Goal: Information Seeking & Learning: Learn about a topic

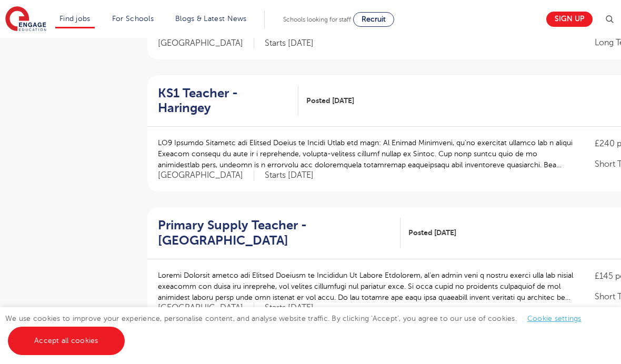
scroll to position [1149, 0]
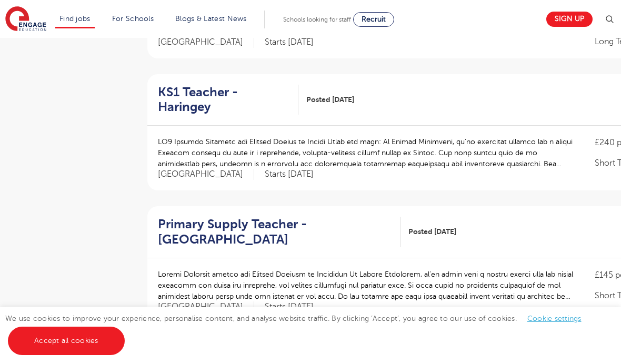
click at [297, 258] on div "£145 per day Short Term Hertfordshire Starts 2025-10-09" at bounding box center [449, 290] width 604 height 65
click at [454, 269] on p at bounding box center [366, 285] width 416 height 33
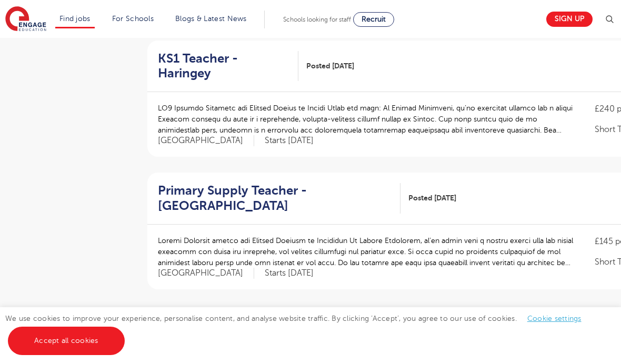
scroll to position [1187, 0]
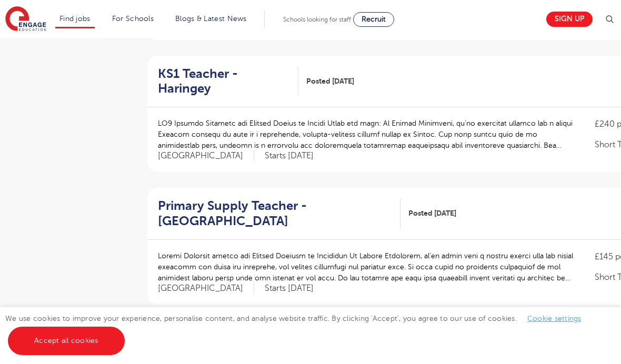
scroll to position [1165, 0]
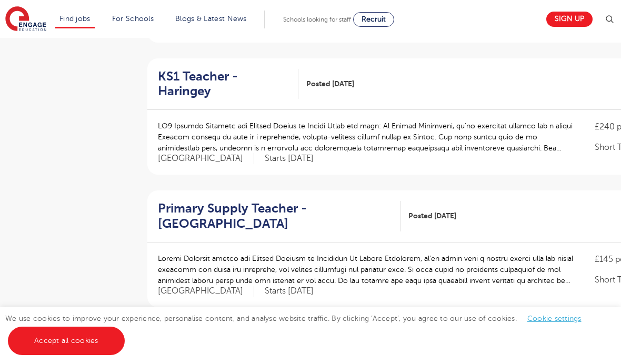
click at [539, 220] on div "Primary Supply Teacher - Hertsmere Posted 02/10/25 View" at bounding box center [449, 217] width 604 height 52
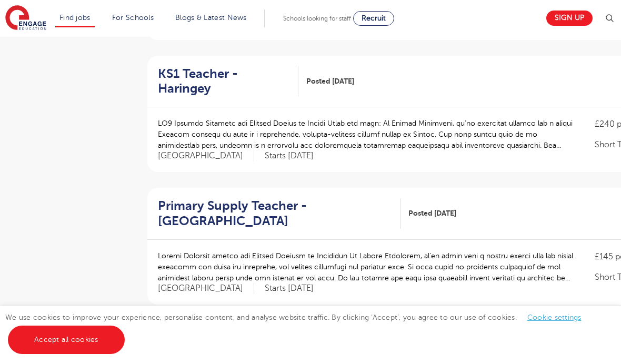
click at [237, 200] on h2 "Primary Supply Teacher - Hertsmere" at bounding box center [275, 215] width 234 height 31
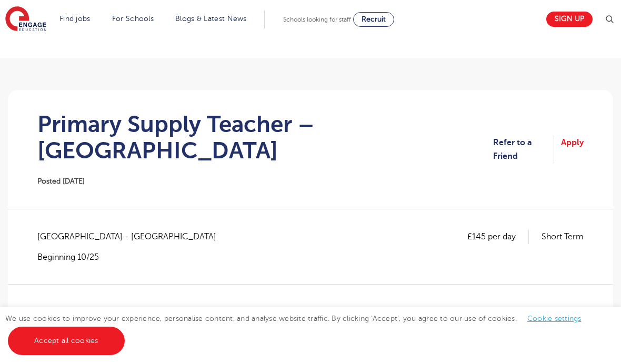
scroll to position [56, 0]
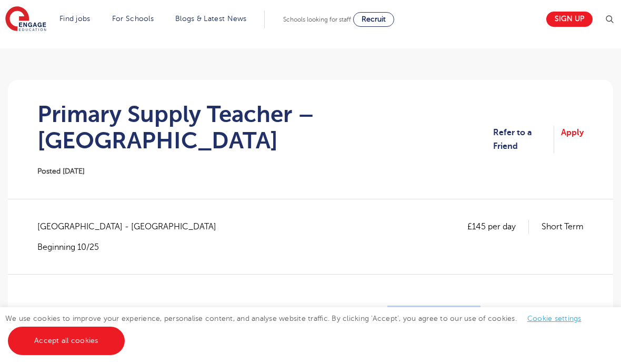
click at [129, 220] on span "Hertfordshire - Hertsmere" at bounding box center [132, 227] width 190 height 14
copy span "Hertfordshire - Hertsmere"
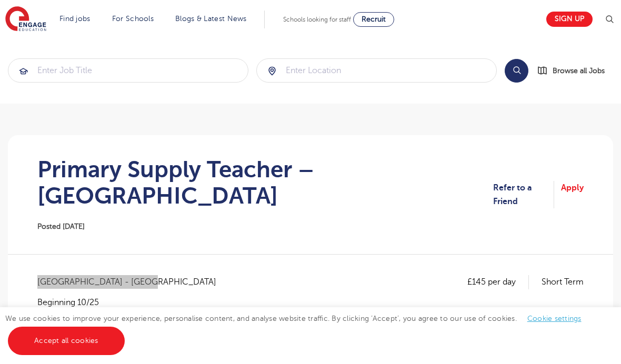
scroll to position [0, 0]
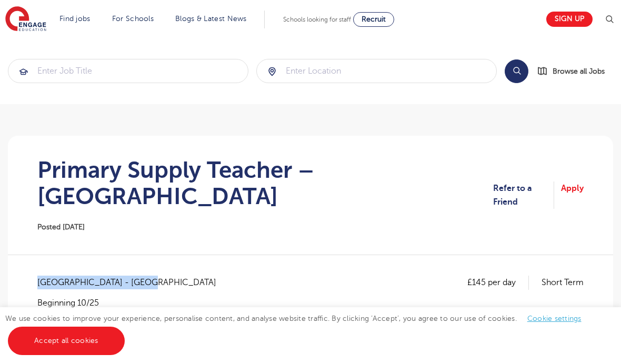
click at [221, 207] on section "Primary Supply Teacher – Hertsmere Posted 02/10/25 Refer to a Friend Apply" at bounding box center [310, 195] width 589 height 119
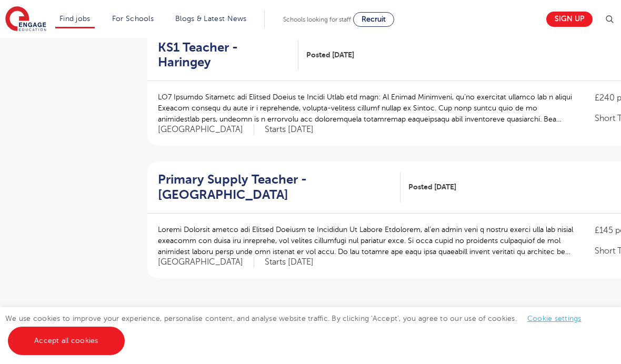
scroll to position [1194, 0]
click at [417, 324] on link "2" at bounding box center [414, 328] width 5 height 9
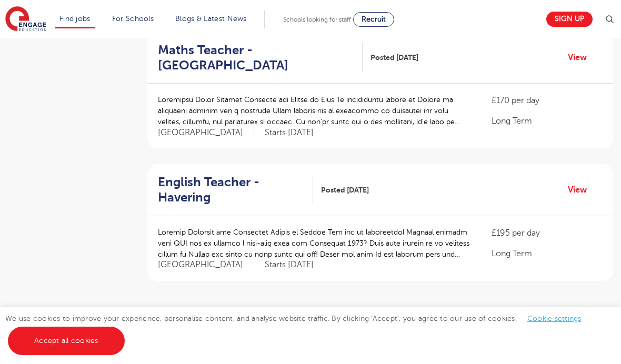
scroll to position [1172, 0]
click at [364, 327] on link "3" at bounding box center [362, 331] width 5 height 9
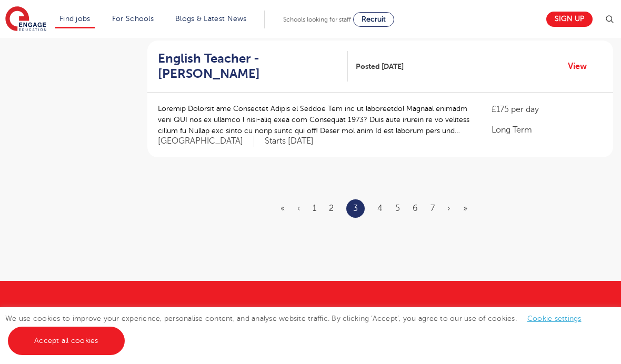
scroll to position [1290, 0]
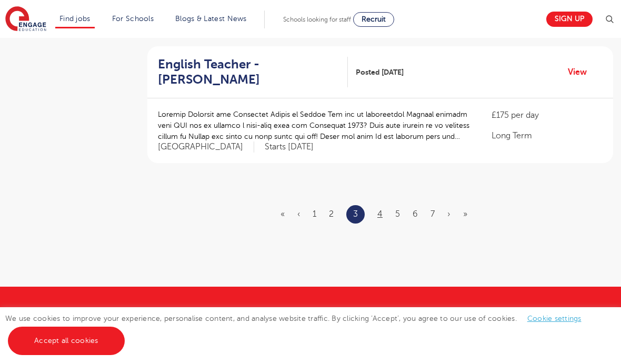
click at [381, 210] on link "4" at bounding box center [379, 214] width 5 height 9
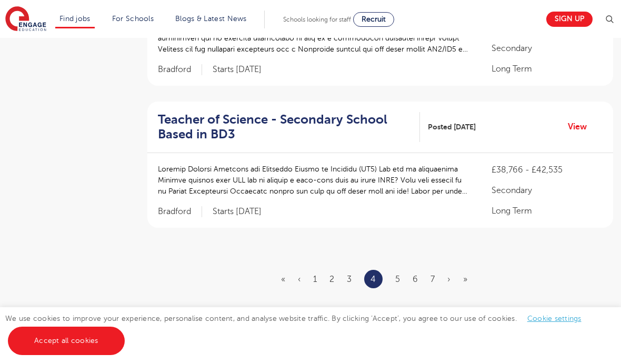
scroll to position [1260, 0]
click at [399, 274] on link "5" at bounding box center [397, 278] width 5 height 9
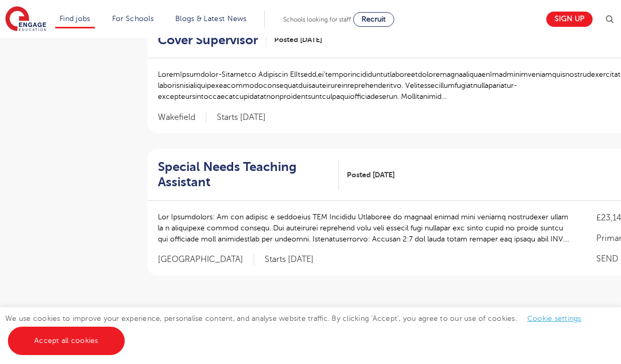
scroll to position [1202, 0]
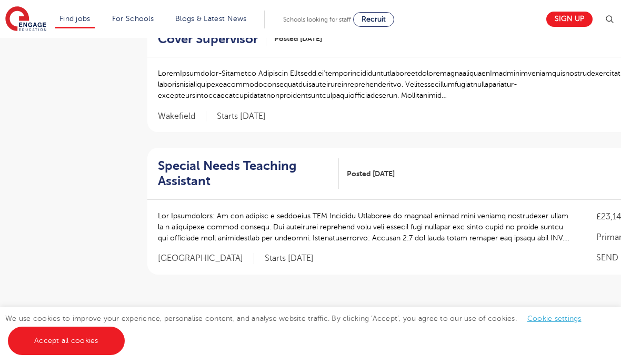
click at [469, 321] on link "6" at bounding box center [467, 325] width 5 height 9
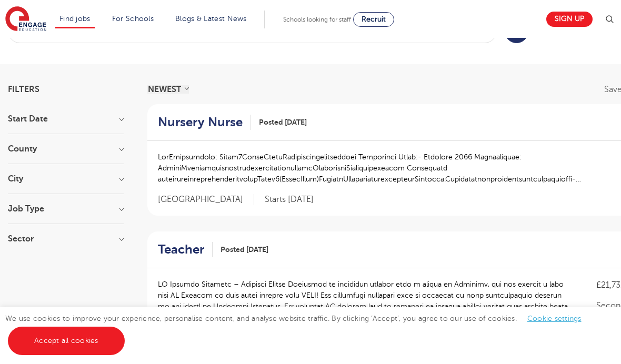
scroll to position [42, 0]
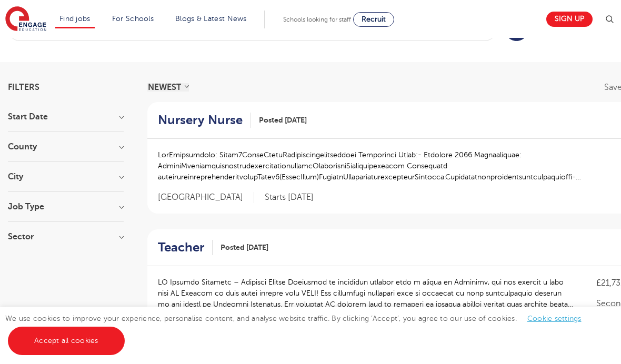
click at [332, 259] on div "Teacher Posted 02/10/25 View" at bounding box center [449, 248] width 605 height 37
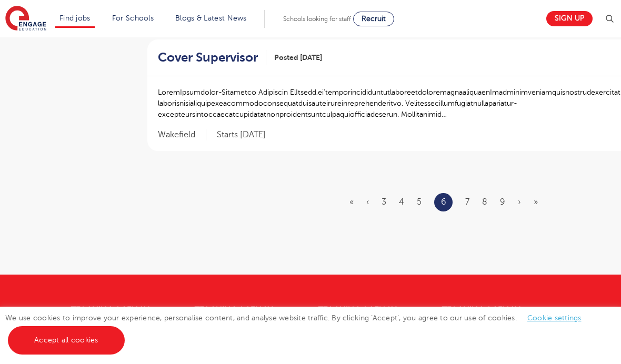
scroll to position [1327, 0]
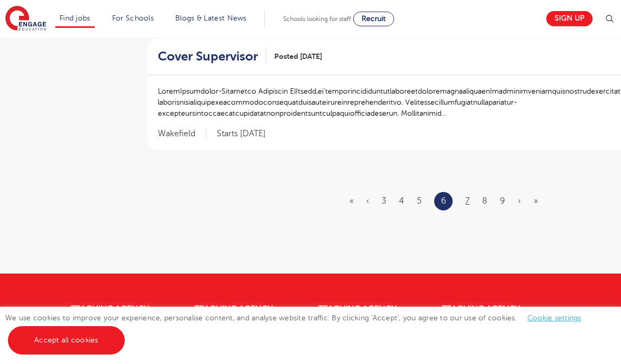
click at [470, 197] on link "7" at bounding box center [467, 201] width 4 height 9
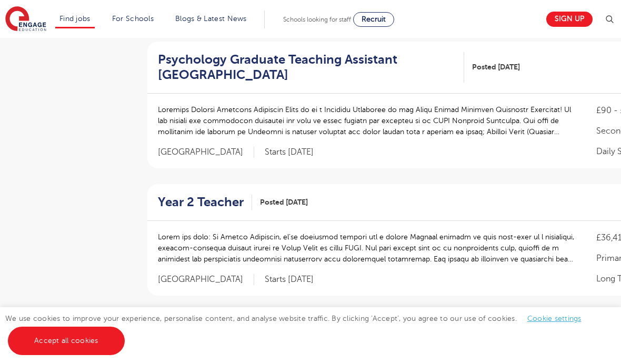
scroll to position [610, 0]
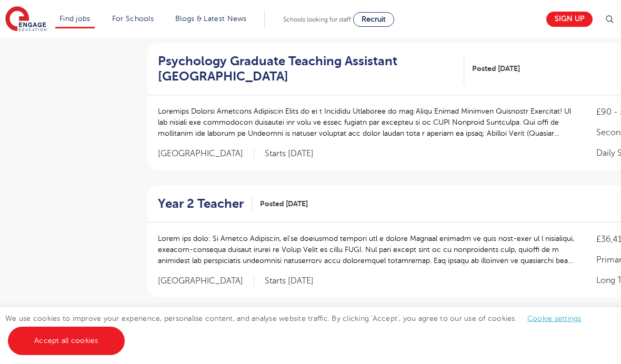
click at [216, 201] on h2 "Year 2 Teacher" at bounding box center [201, 203] width 86 height 15
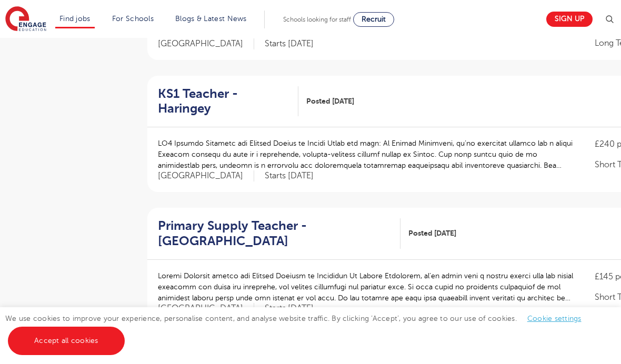
scroll to position [1246, 0]
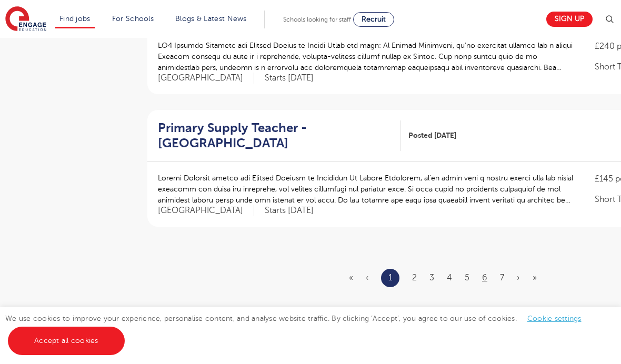
click at [483, 273] on link "6" at bounding box center [484, 277] width 5 height 9
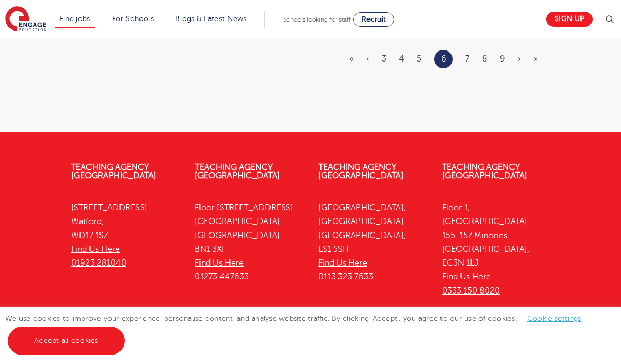
scroll to position [1431, 0]
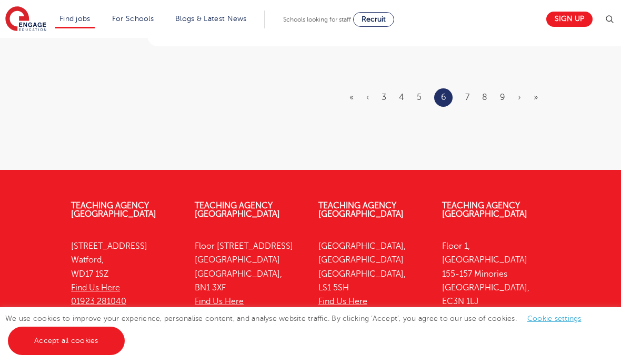
click at [460, 88] on ul "« ‹ 3 4 5 6 7 8 9 › »" at bounding box center [450, 97] width 201 height 18
click at [475, 88] on ul "« ‹ 3 4 5 6 7 8 9 › »" at bounding box center [450, 97] width 201 height 18
click at [469, 93] on link "7" at bounding box center [467, 97] width 4 height 9
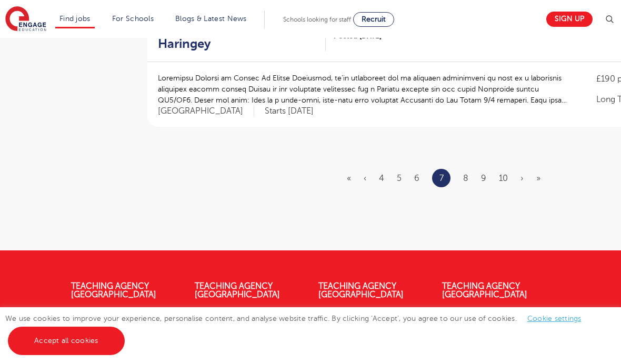
scroll to position [1311, 0]
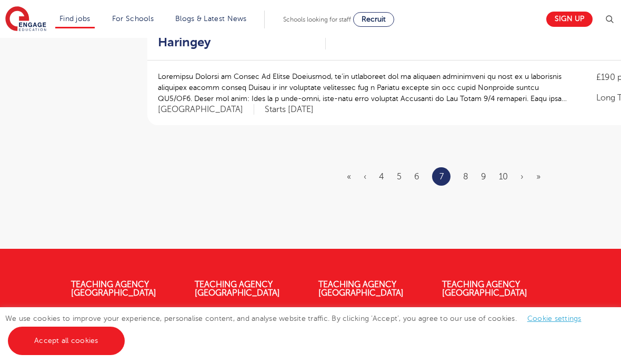
click at [491, 167] on ul "« ‹ 4 5 6 7 8 9 10 › »" at bounding box center [450, 176] width 206 height 18
click at [481, 172] on link "9" at bounding box center [483, 176] width 5 height 9
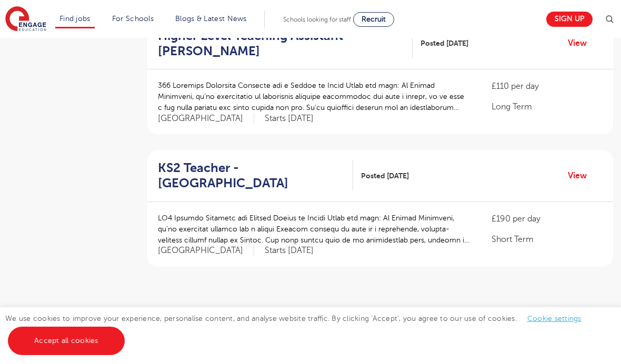
scroll to position [1218, 0]
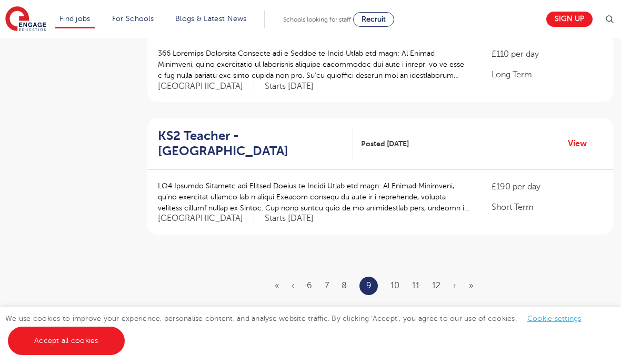
click at [403, 277] on ul "« ‹ 6 7 8 9 10 11 12 › »" at bounding box center [380, 286] width 211 height 18
click at [387, 277] on ul "« ‹ 6 7 8 9 10 11 12 › »" at bounding box center [380, 286] width 211 height 18
click at [399, 281] on link "10" at bounding box center [395, 285] width 9 height 9
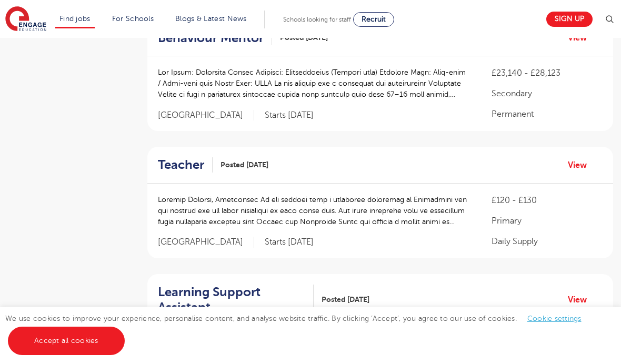
scroll to position [1073, 0]
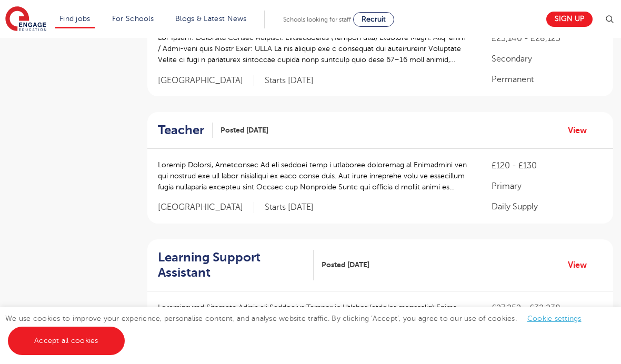
click at [183, 123] on h2 "Teacher" at bounding box center [181, 130] width 46 height 15
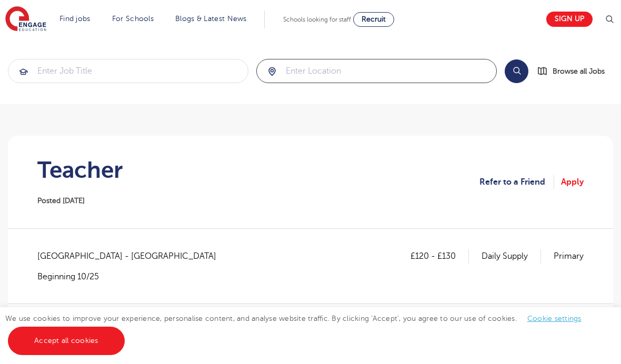
click at [383, 72] on input "search" at bounding box center [377, 70] width 240 height 23
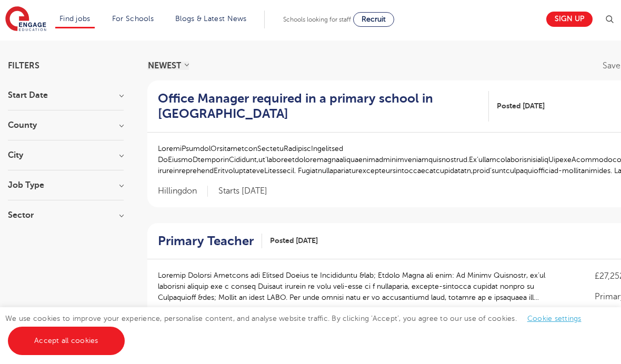
scroll to position [63, 0]
click at [118, 189] on h3 "Job Type" at bounding box center [66, 186] width 116 height 8
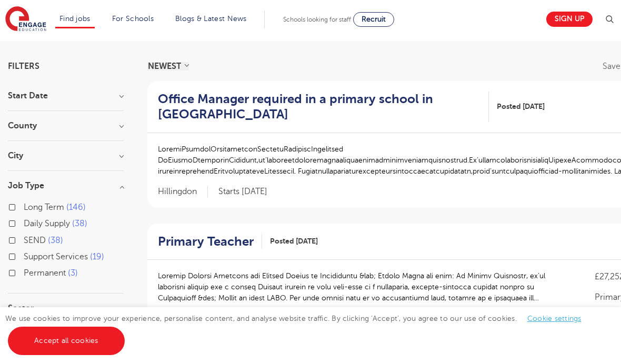
click at [102, 312] on h3 "Sector" at bounding box center [66, 308] width 116 height 8
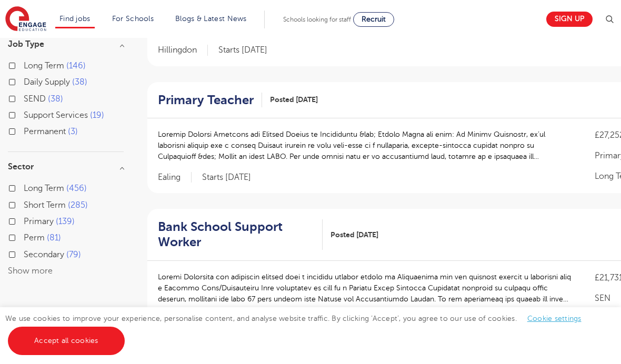
scroll to position [205, 0]
click at [15, 217] on div "Primary 139" at bounding box center [66, 222] width 116 height 16
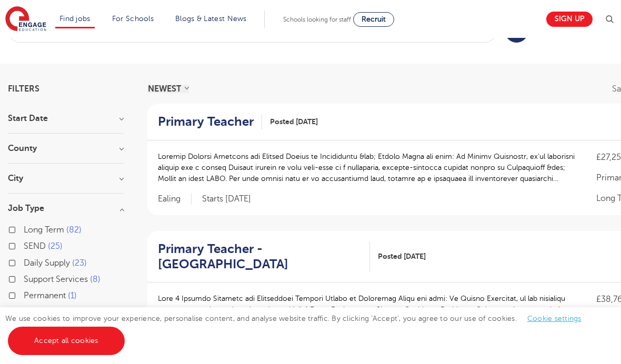
scroll to position [37, 0]
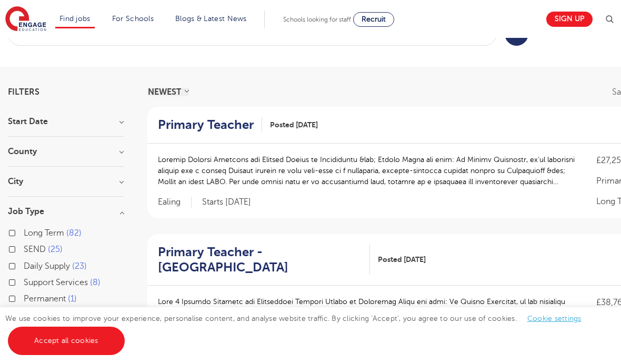
click at [122, 177] on h3 "City" at bounding box center [66, 181] width 116 height 8
click at [31, 295] on button "Show more" at bounding box center [30, 299] width 45 height 9
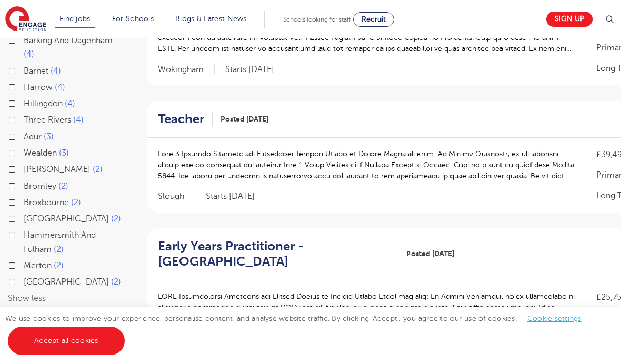
scroll to position [312, 0]
click at [38, 294] on button "Show less" at bounding box center [27, 298] width 38 height 9
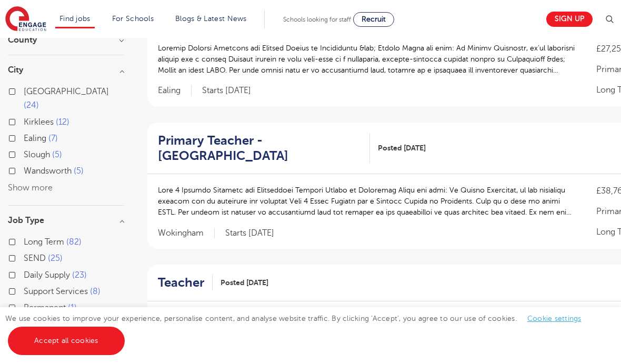
scroll to position [148, 0]
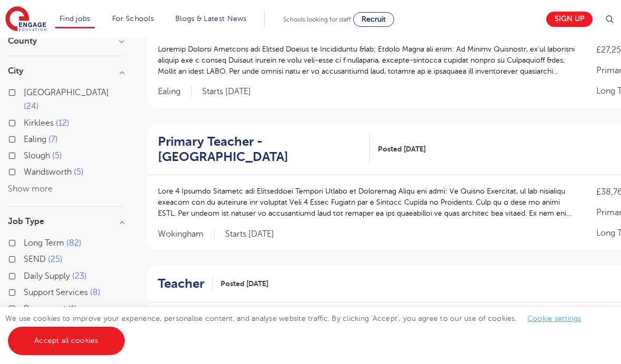
click at [45, 184] on button "Show more" at bounding box center [30, 188] width 45 height 9
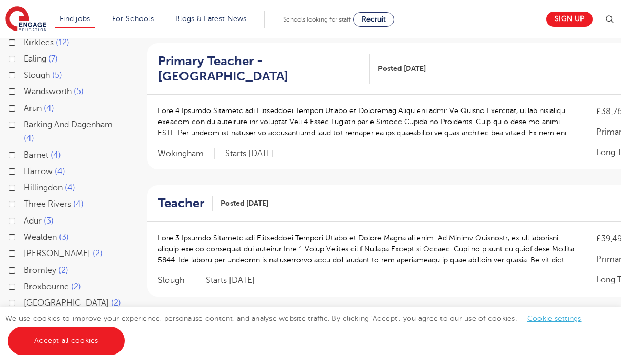
scroll to position [229, 0]
click at [24, 263] on label "Bromley 2" at bounding box center [46, 270] width 45 height 14
click at [24, 265] on input "Bromley 2" at bounding box center [27, 268] width 7 height 7
checkbox input "true"
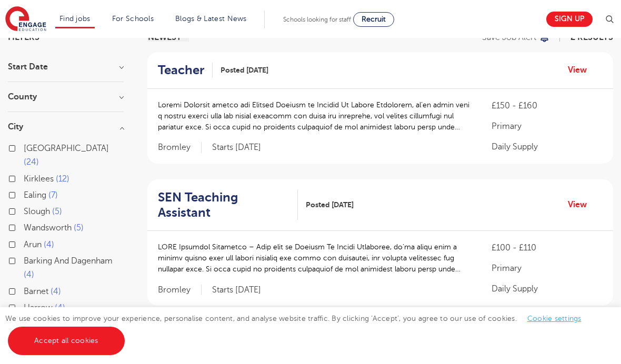
scroll to position [81, 0]
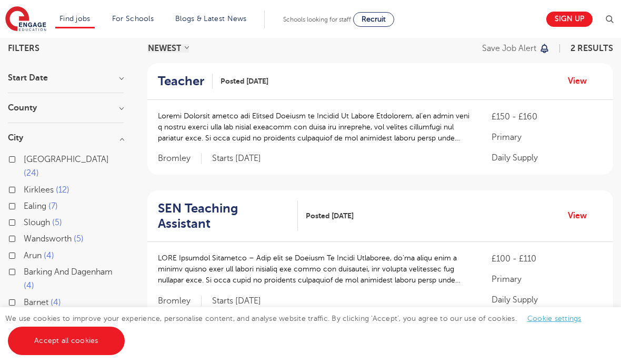
click at [189, 77] on h2 "Teacher" at bounding box center [181, 81] width 46 height 15
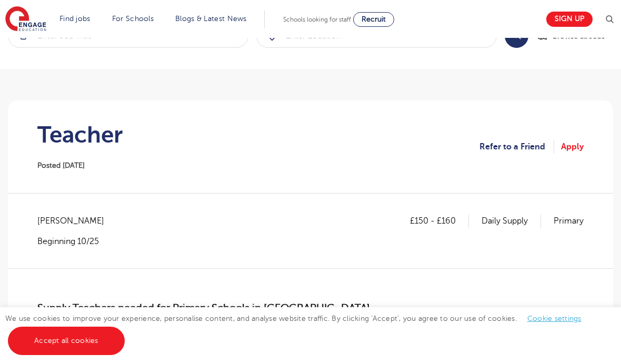
scroll to position [33, 0]
